Goal: Find specific page/section: Find specific page/section

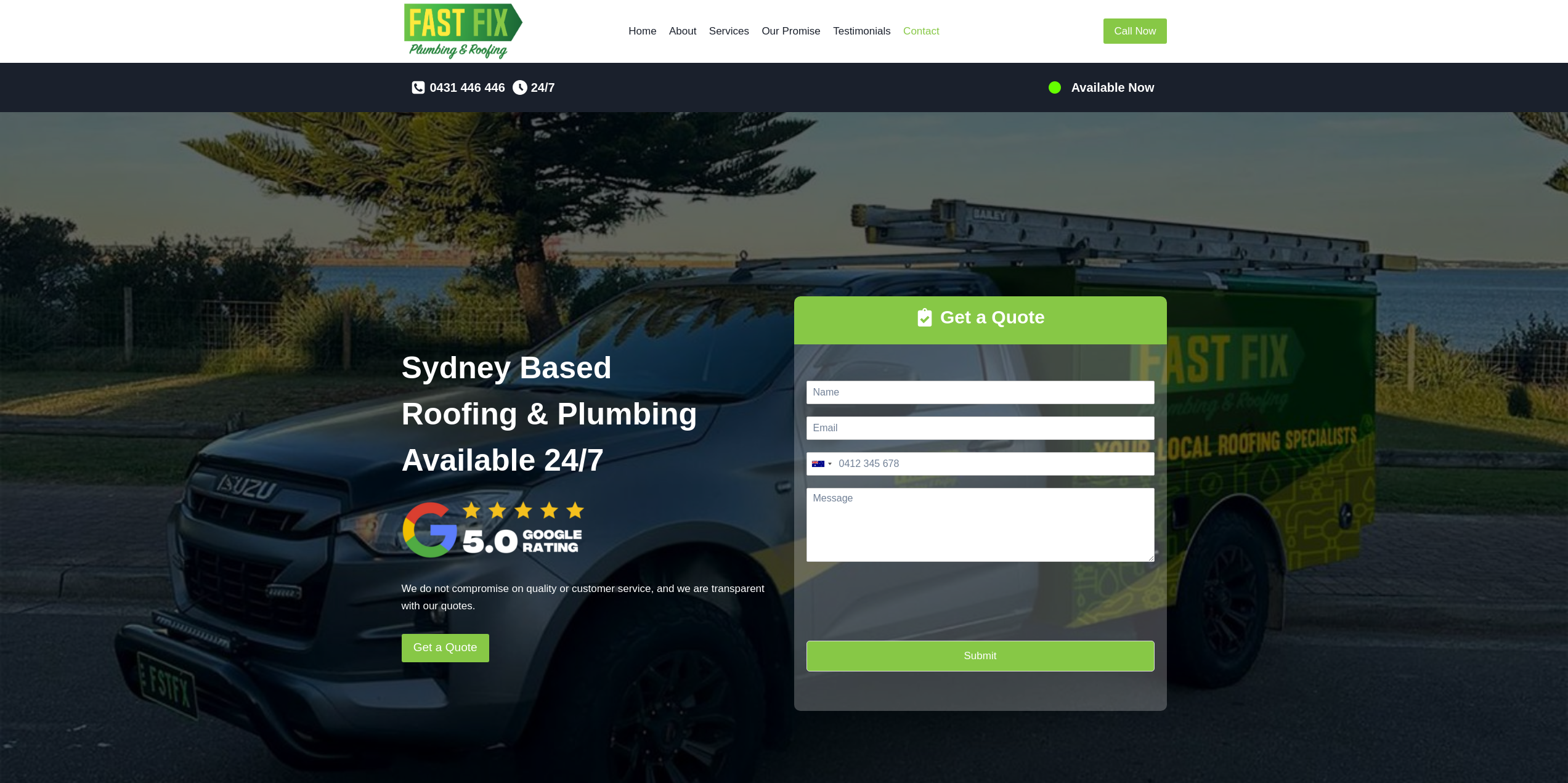
click at [916, 28] on link "Contact" at bounding box center [921, 31] width 48 height 30
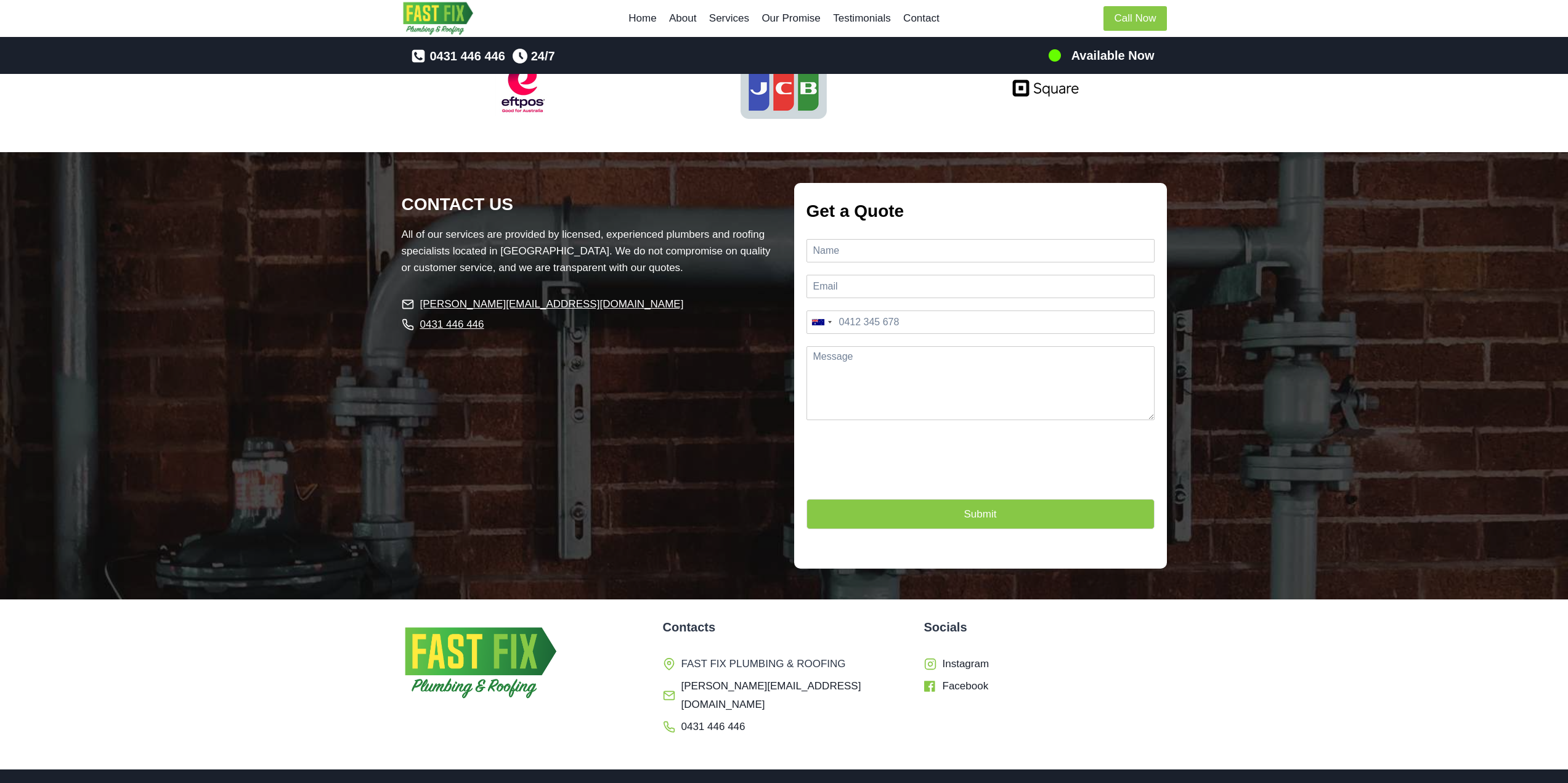
scroll to position [3368, 0]
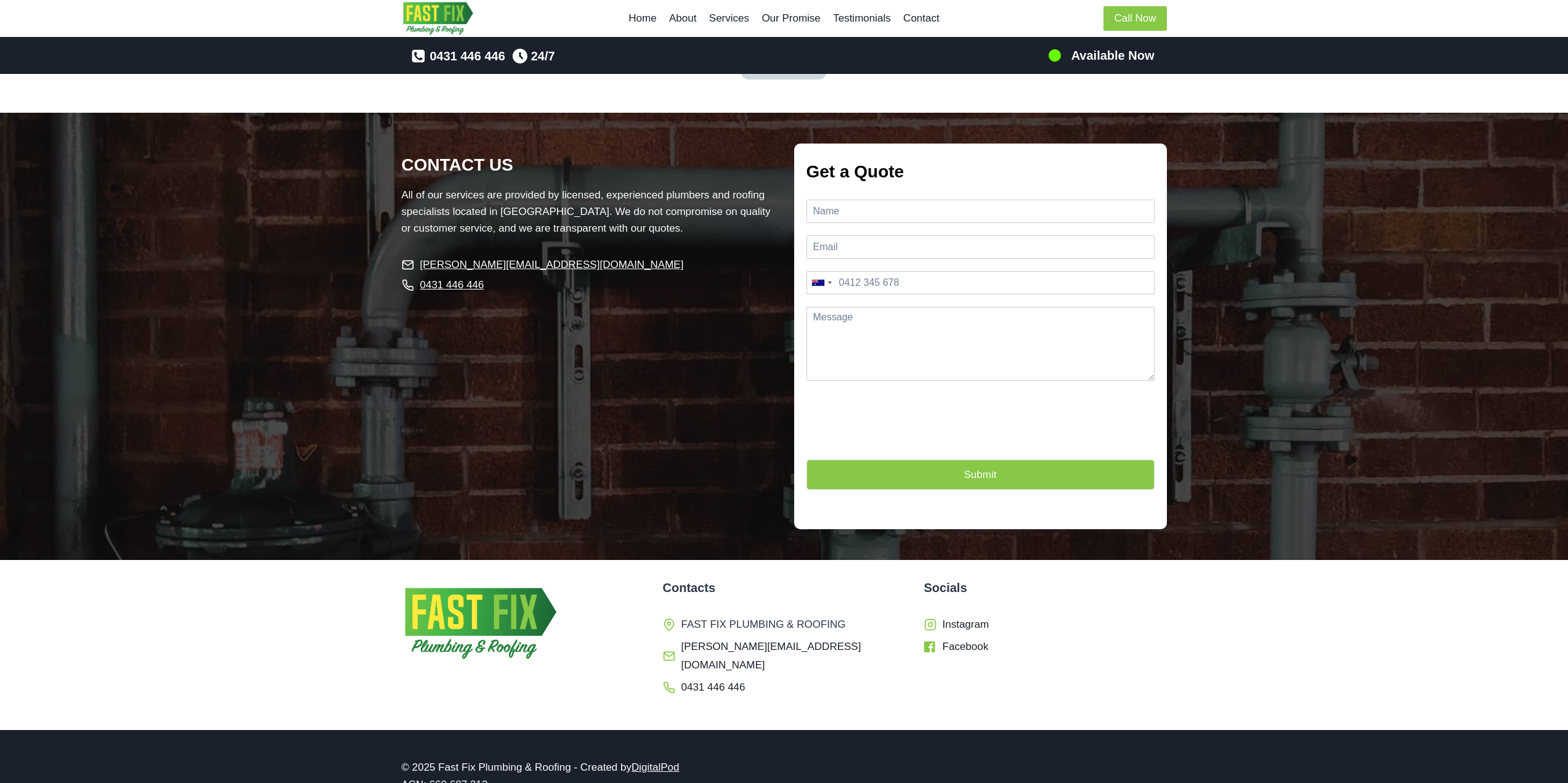
click at [643, 14] on link "Home" at bounding box center [642, 19] width 40 height 30
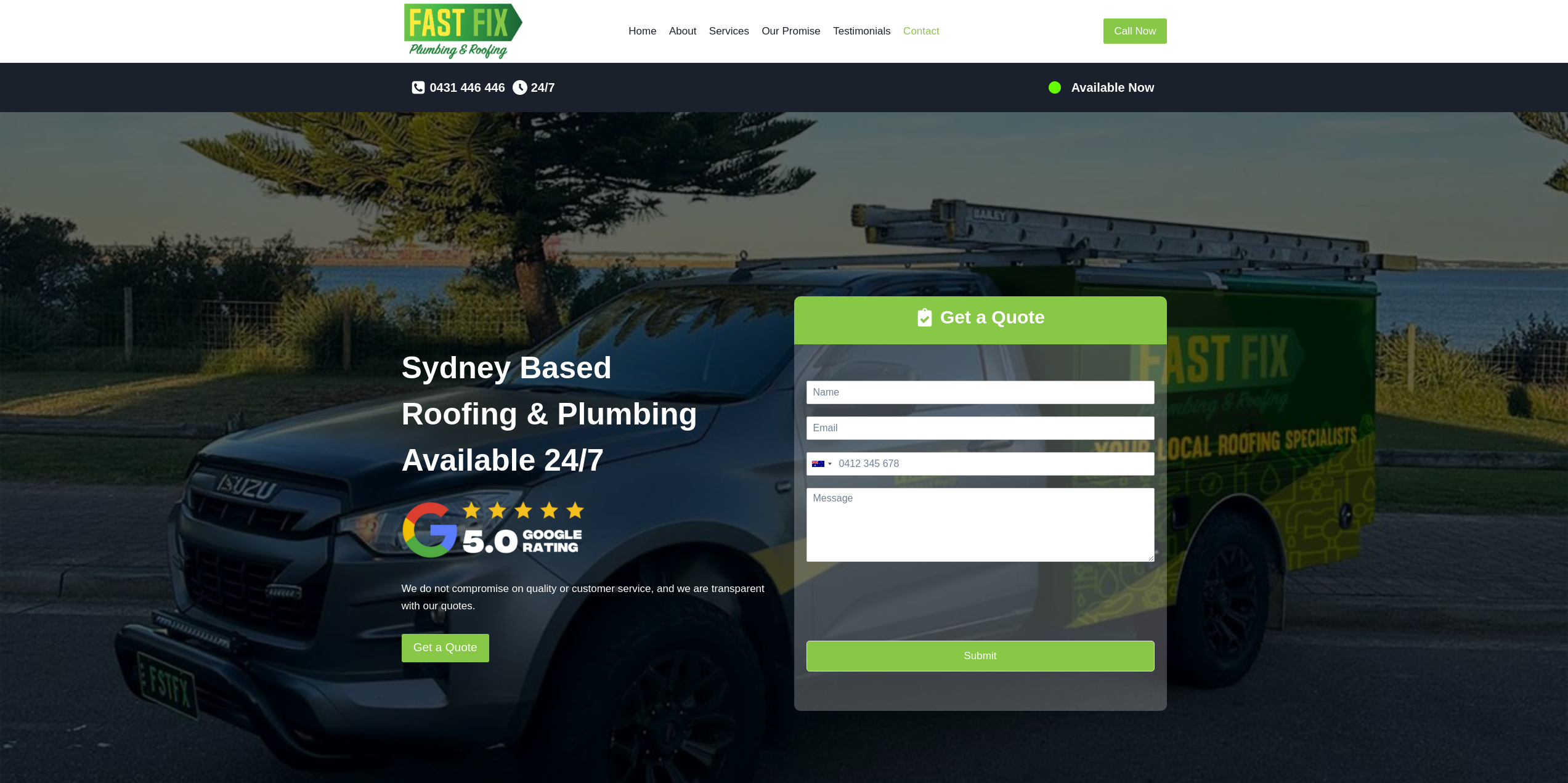
click at [916, 39] on link "Contact" at bounding box center [921, 31] width 48 height 30
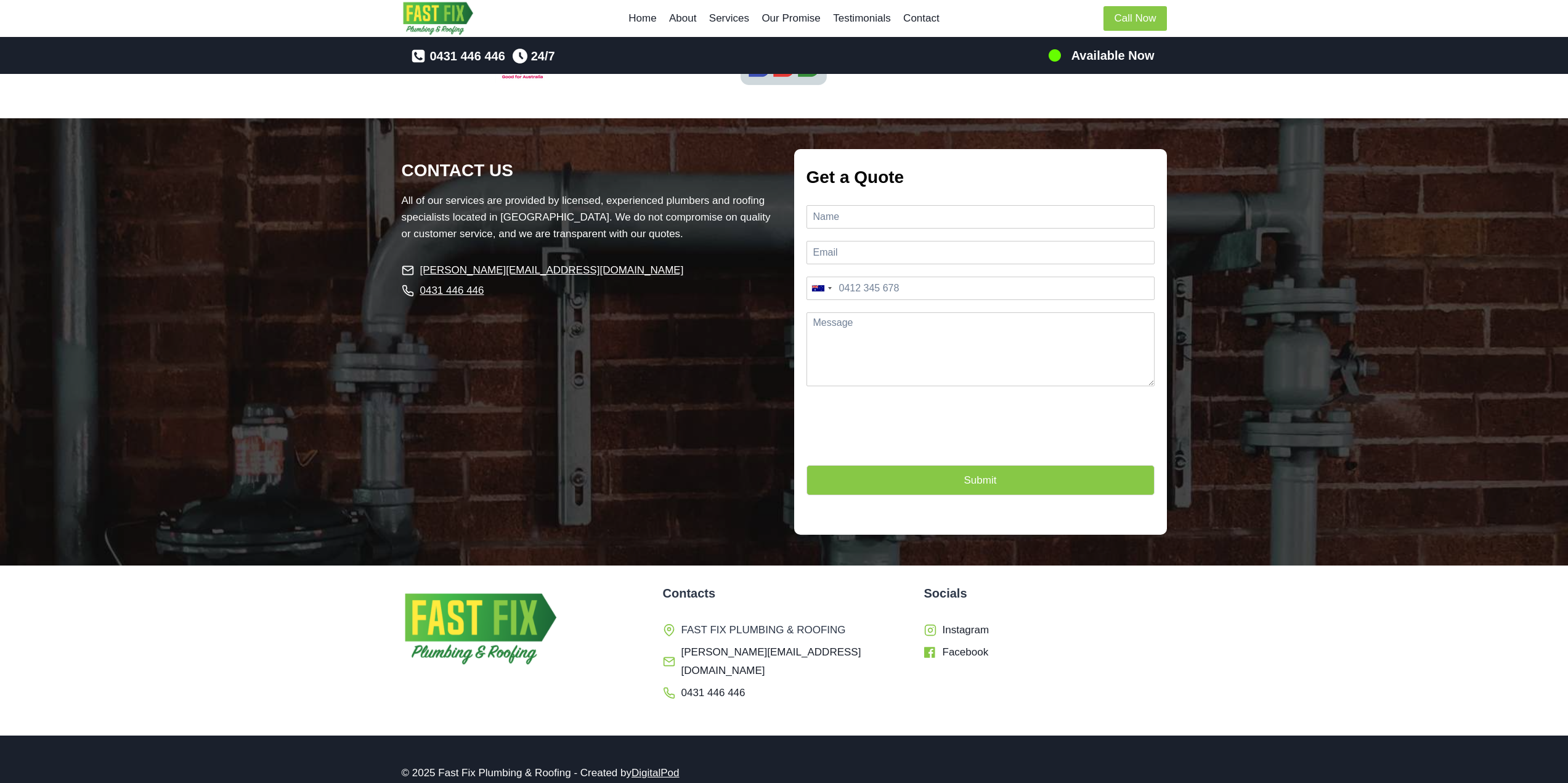
scroll to position [3368, 0]
